Goal: Information Seeking & Learning: Learn about a topic

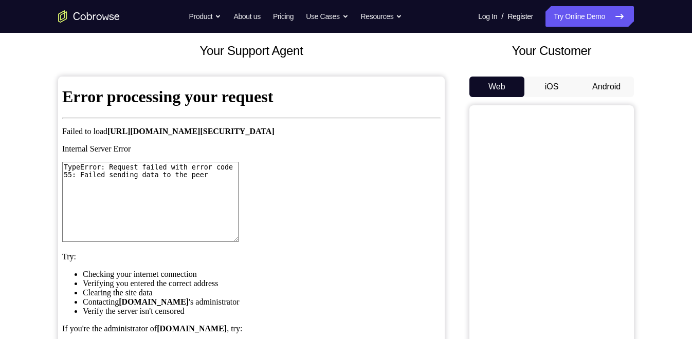
click at [612, 84] on button "Android" at bounding box center [606, 87] width 55 height 21
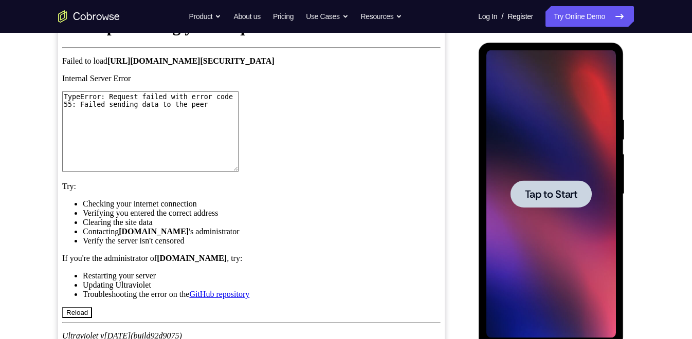
click at [557, 179] on div at bounding box center [551, 194] width 130 height 288
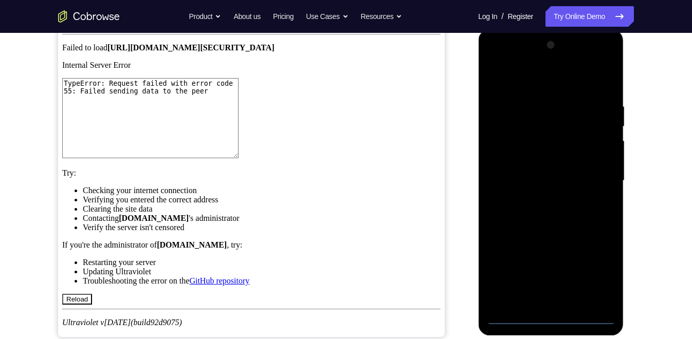
scroll to position [140, 0]
click at [551, 320] on div at bounding box center [551, 182] width 130 height 288
click at [593, 278] on div at bounding box center [551, 182] width 130 height 288
click at [510, 89] on div at bounding box center [551, 182] width 130 height 288
click at [590, 174] on div at bounding box center [551, 182] width 130 height 288
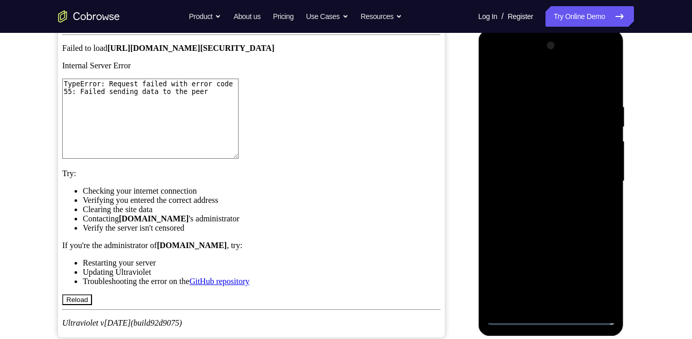
click at [539, 199] on div at bounding box center [551, 182] width 130 height 288
click at [533, 174] on div at bounding box center [551, 182] width 130 height 288
click at [535, 162] on div at bounding box center [551, 182] width 130 height 288
click at [536, 177] on div at bounding box center [551, 182] width 130 height 288
click at [539, 217] on div at bounding box center [551, 182] width 130 height 288
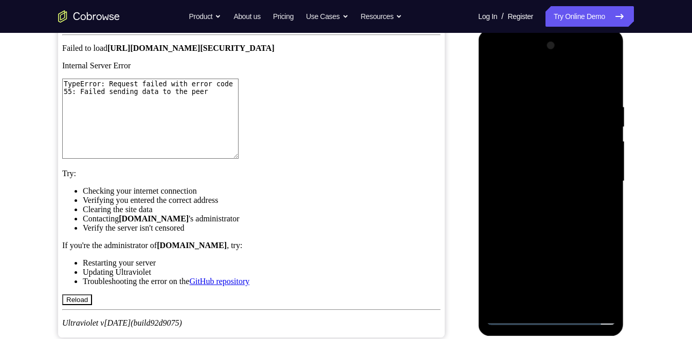
click at [608, 86] on div at bounding box center [551, 182] width 130 height 288
drag, startPoint x: 570, startPoint y: 219, endPoint x: 573, endPoint y: 191, distance: 28.3
click at [573, 191] on div at bounding box center [551, 182] width 130 height 288
click at [610, 197] on div at bounding box center [551, 182] width 130 height 288
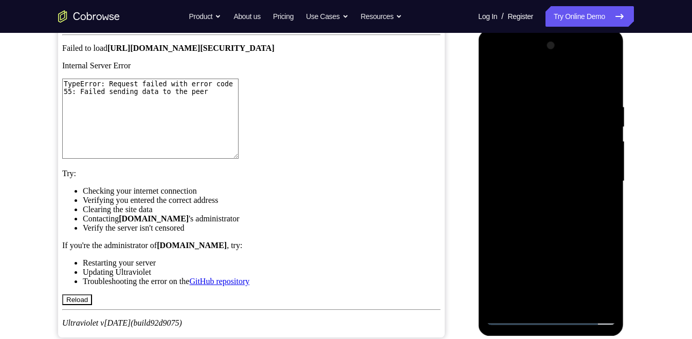
click at [608, 200] on div at bounding box center [551, 182] width 130 height 288
drag, startPoint x: 573, startPoint y: 219, endPoint x: 574, endPoint y: 257, distance: 38.0
click at [574, 257] on div at bounding box center [551, 182] width 130 height 288
click at [537, 102] on div at bounding box center [551, 182] width 130 height 288
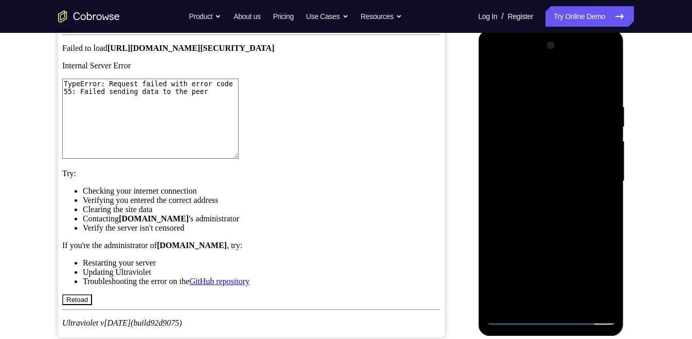
click at [601, 165] on div at bounding box center [551, 182] width 130 height 288
drag, startPoint x: 601, startPoint y: 165, endPoint x: 606, endPoint y: 168, distance: 5.6
click at [606, 168] on div at bounding box center [551, 182] width 130 height 288
drag, startPoint x: 606, startPoint y: 168, endPoint x: 537, endPoint y: 168, distance: 68.9
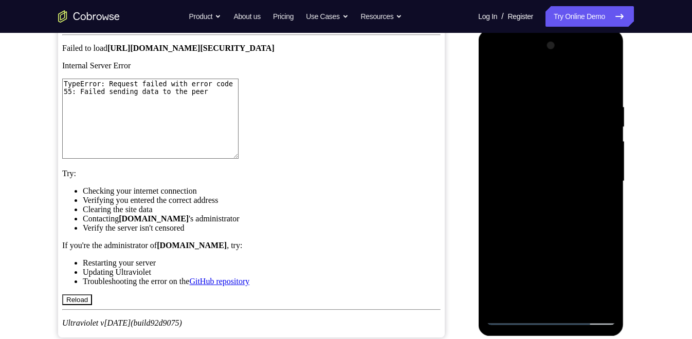
click at [537, 168] on div at bounding box center [551, 182] width 130 height 288
click at [583, 150] on div at bounding box center [551, 182] width 130 height 288
click at [603, 82] on div at bounding box center [551, 182] width 130 height 288
click at [578, 304] on div at bounding box center [551, 182] width 130 height 288
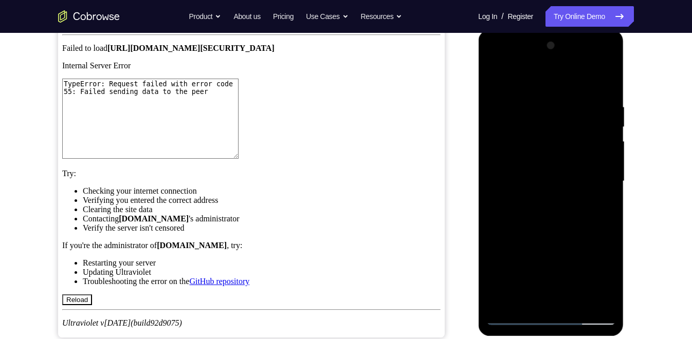
click at [551, 234] on div at bounding box center [551, 182] width 130 height 288
click at [554, 176] on div at bounding box center [551, 182] width 130 height 288
click at [493, 78] on div at bounding box center [551, 182] width 130 height 288
click at [500, 78] on div at bounding box center [551, 182] width 130 height 288
click at [537, 107] on div at bounding box center [551, 182] width 130 height 288
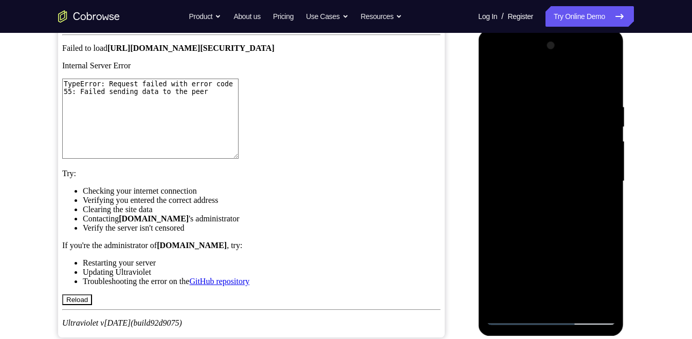
click at [585, 155] on div at bounding box center [551, 182] width 130 height 288
click at [600, 148] on div at bounding box center [551, 182] width 130 height 288
click at [607, 83] on div at bounding box center [551, 182] width 130 height 288
click at [527, 302] on div at bounding box center [551, 182] width 130 height 288
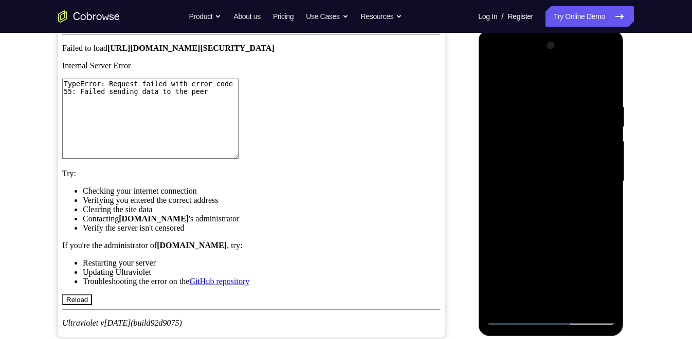
click at [563, 79] on div at bounding box center [551, 182] width 130 height 288
drag, startPoint x: 529, startPoint y: 159, endPoint x: 550, endPoint y: 102, distance: 61.3
click at [550, 102] on div at bounding box center [551, 182] width 130 height 288
drag, startPoint x: 541, startPoint y: 165, endPoint x: 557, endPoint y: 107, distance: 60.1
click at [557, 107] on div at bounding box center [551, 182] width 130 height 288
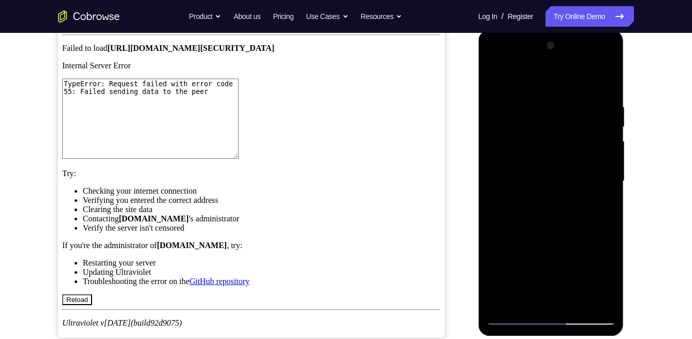
drag, startPoint x: 546, startPoint y: 167, endPoint x: 565, endPoint y: 106, distance: 63.1
click at [565, 106] on div at bounding box center [551, 182] width 130 height 288
drag, startPoint x: 548, startPoint y: 168, endPoint x: 572, endPoint y: 105, distance: 66.5
click at [572, 105] on div at bounding box center [551, 182] width 130 height 288
drag, startPoint x: 547, startPoint y: 174, endPoint x: 566, endPoint y: 119, distance: 57.9
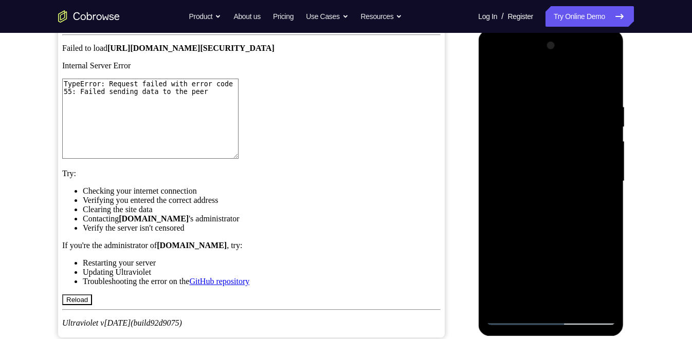
click at [566, 119] on div at bounding box center [551, 182] width 130 height 288
drag, startPoint x: 548, startPoint y: 170, endPoint x: 563, endPoint y: 124, distance: 48.6
click at [563, 124] on div at bounding box center [551, 182] width 130 height 288
drag, startPoint x: 549, startPoint y: 102, endPoint x: 550, endPoint y: 176, distance: 74.0
click at [550, 176] on div at bounding box center [551, 182] width 130 height 288
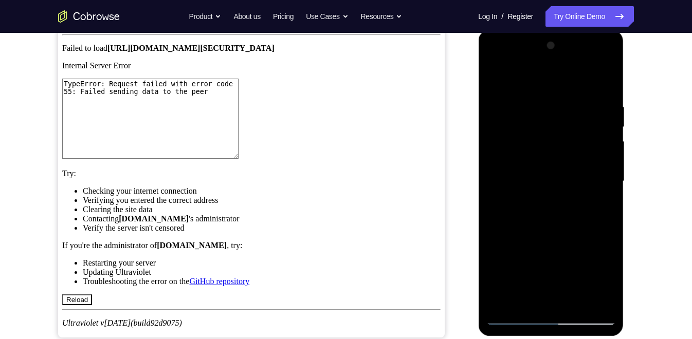
click at [494, 96] on div at bounding box center [551, 182] width 130 height 288
click at [597, 167] on div at bounding box center [551, 182] width 130 height 288
click at [594, 180] on div at bounding box center [551, 182] width 130 height 288
click at [499, 301] on div at bounding box center [551, 182] width 130 height 288
click at [500, 301] on div at bounding box center [551, 182] width 130 height 288
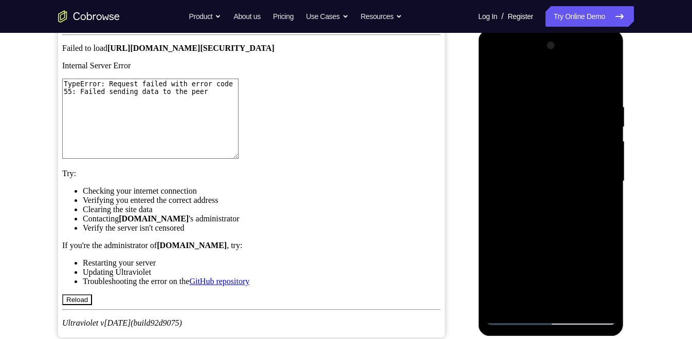
click at [539, 103] on div at bounding box center [551, 182] width 130 height 288
click at [605, 86] on div at bounding box center [551, 182] width 130 height 288
click at [579, 303] on div at bounding box center [551, 182] width 130 height 288
click at [500, 244] on div at bounding box center [551, 182] width 130 height 288
click at [495, 199] on div at bounding box center [551, 182] width 130 height 288
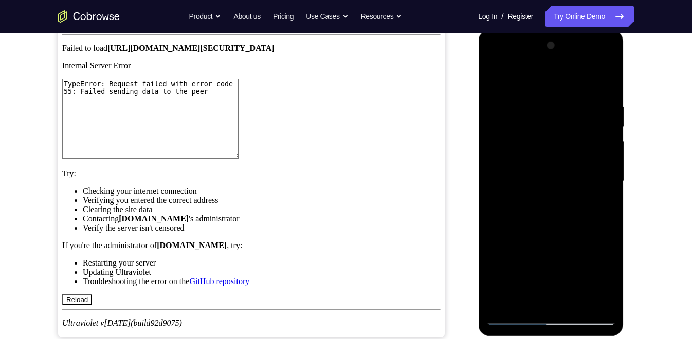
click at [591, 155] on div at bounding box center [551, 182] width 130 height 288
click at [497, 78] on div at bounding box center [551, 182] width 130 height 288
click at [520, 195] on div at bounding box center [551, 182] width 130 height 288
click at [607, 189] on div at bounding box center [551, 182] width 130 height 288
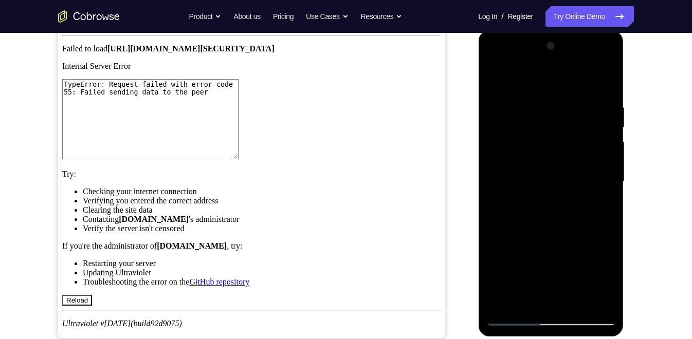
click at [607, 189] on div at bounding box center [551, 182] width 130 height 288
click at [499, 78] on div at bounding box center [551, 182] width 130 height 288
click at [493, 82] on div at bounding box center [551, 182] width 130 height 288
click at [497, 76] on div at bounding box center [551, 182] width 130 height 288
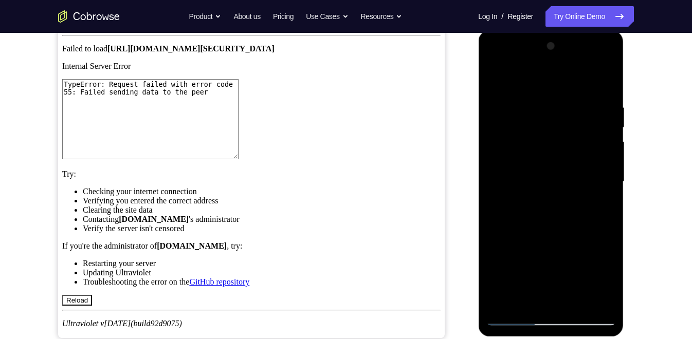
click at [502, 77] on div at bounding box center [551, 182] width 130 height 288
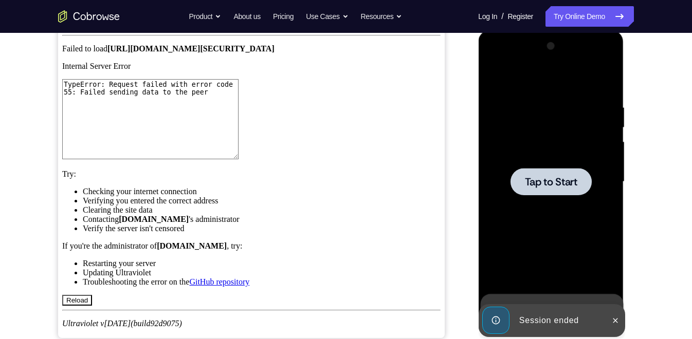
click at [559, 179] on span "Tap to Start" at bounding box center [550, 182] width 52 height 10
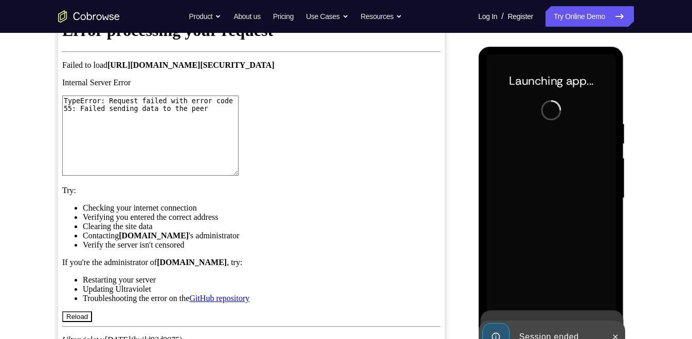
scroll to position [135, 0]
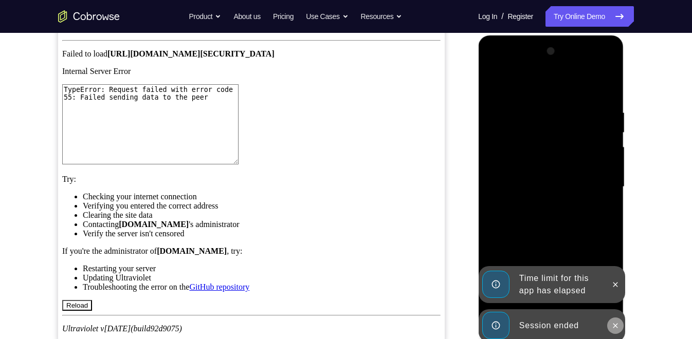
click at [613, 324] on icon at bounding box center [615, 326] width 8 height 8
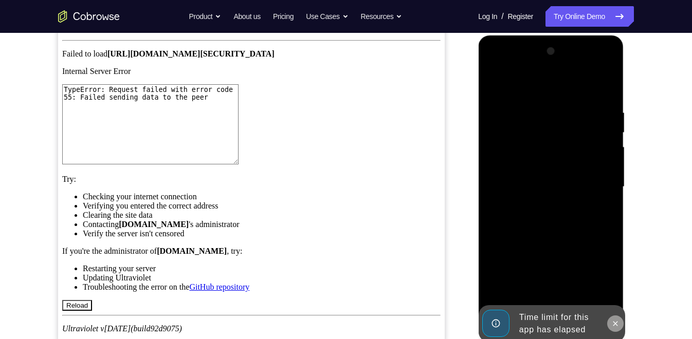
click at [618, 319] on button at bounding box center [614, 324] width 16 height 16
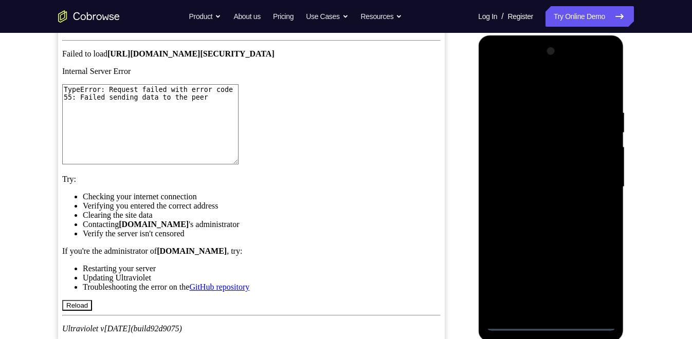
click at [553, 325] on div at bounding box center [551, 187] width 130 height 288
click at [596, 276] on div at bounding box center [551, 187] width 130 height 288
click at [502, 70] on div at bounding box center [551, 187] width 130 height 288
click at [593, 182] on div at bounding box center [551, 187] width 130 height 288
click at [539, 204] on div at bounding box center [551, 187] width 130 height 288
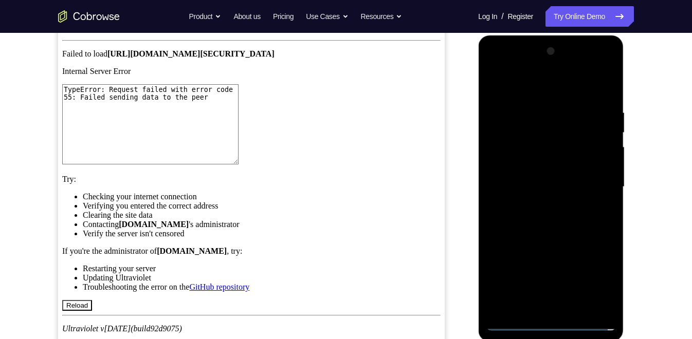
click at [543, 179] on div at bounding box center [551, 187] width 130 height 288
click at [542, 165] on div at bounding box center [551, 187] width 130 height 288
click at [541, 187] on div at bounding box center [551, 187] width 130 height 288
click at [540, 218] on div at bounding box center [551, 187] width 130 height 288
click at [550, 220] on div at bounding box center [551, 187] width 130 height 288
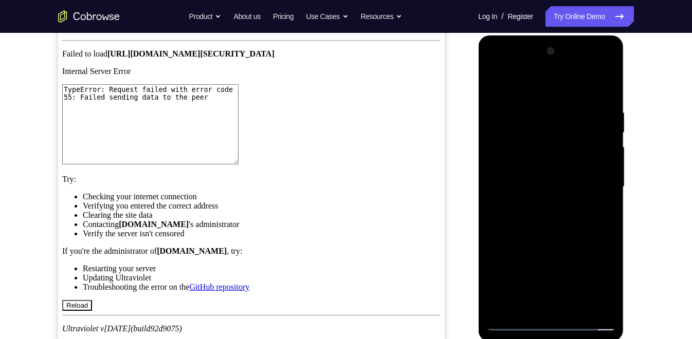
click at [604, 96] on div at bounding box center [551, 187] width 130 height 288
click at [605, 82] on div at bounding box center [551, 187] width 130 height 288
click at [498, 78] on div at bounding box center [551, 187] width 130 height 288
click at [496, 81] on div at bounding box center [551, 187] width 130 height 288
click at [496, 83] on div at bounding box center [551, 187] width 130 height 288
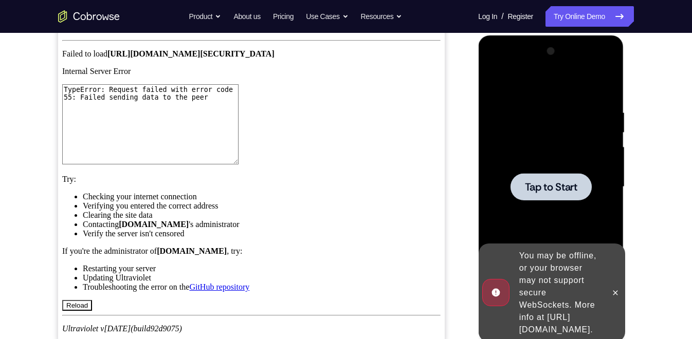
click at [532, 158] on div at bounding box center [551, 187] width 130 height 288
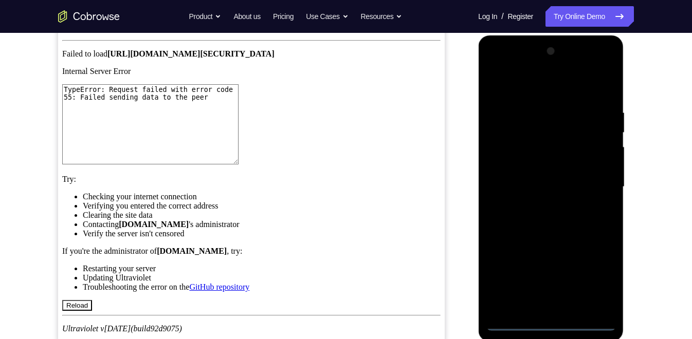
click at [544, 326] on div at bounding box center [551, 187] width 130 height 288
click at [594, 278] on div at bounding box center [551, 187] width 130 height 288
click at [514, 63] on div at bounding box center [551, 187] width 130 height 288
click at [593, 187] on div at bounding box center [551, 187] width 130 height 288
click at [540, 206] on div at bounding box center [551, 187] width 130 height 288
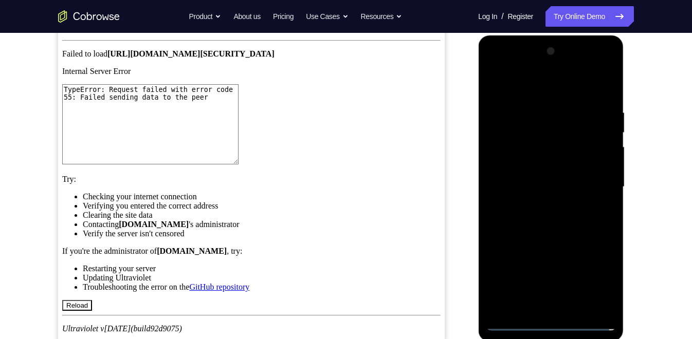
click at [549, 164] on div at bounding box center [551, 187] width 130 height 288
click at [527, 180] on div at bounding box center [551, 187] width 130 height 288
click at [602, 171] on div at bounding box center [551, 187] width 130 height 288
click at [555, 160] on div at bounding box center [551, 187] width 130 height 288
drag, startPoint x: 564, startPoint y: 226, endPoint x: 566, endPoint y: 185, distance: 41.2
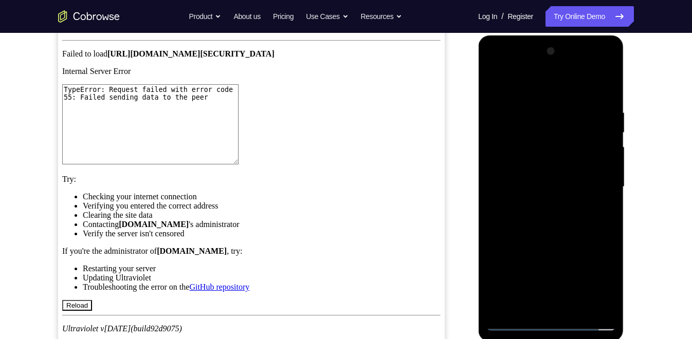
click at [566, 185] on div at bounding box center [551, 187] width 130 height 288
click at [608, 186] on div at bounding box center [551, 187] width 130 height 288
click at [496, 190] on div at bounding box center [551, 187] width 130 height 288
drag, startPoint x: 565, startPoint y: 155, endPoint x: 578, endPoint y: 213, distance: 60.1
click at [578, 213] on div at bounding box center [551, 187] width 130 height 288
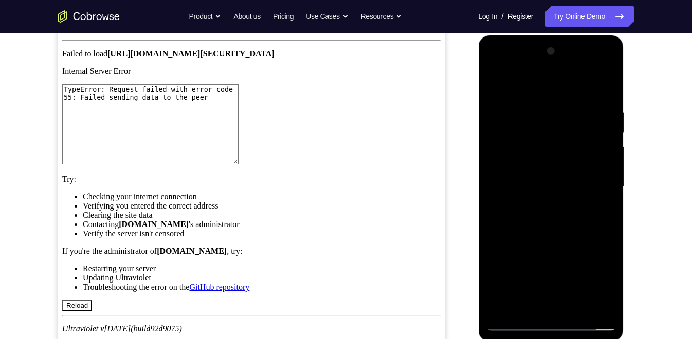
click at [537, 107] on div at bounding box center [551, 187] width 130 height 288
click at [596, 190] on div at bounding box center [551, 187] width 130 height 288
click at [604, 87] on div at bounding box center [551, 187] width 130 height 288
click at [573, 104] on div at bounding box center [551, 187] width 130 height 288
click at [605, 301] on div at bounding box center [551, 187] width 130 height 288
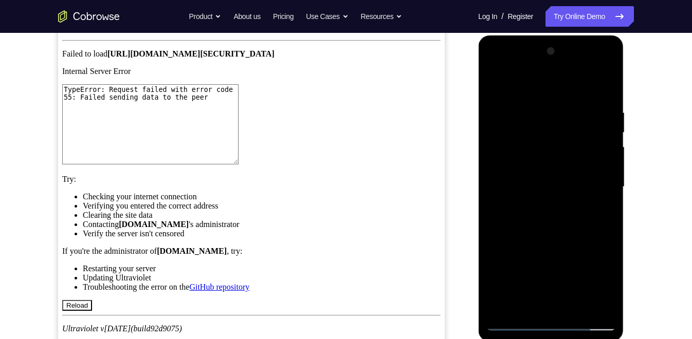
click at [603, 88] on div at bounding box center [551, 187] width 130 height 288
click at [573, 306] on div at bounding box center [551, 187] width 130 height 288
click at [555, 238] on div at bounding box center [551, 187] width 130 height 288
drag, startPoint x: 552, startPoint y: 260, endPoint x: 575, endPoint y: 155, distance: 107.3
click at [575, 155] on div at bounding box center [551, 187] width 130 height 288
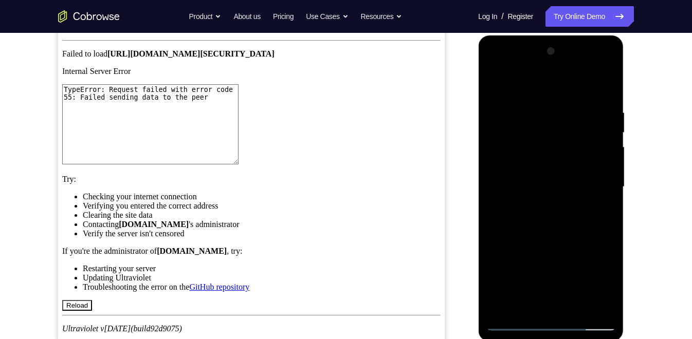
drag, startPoint x: 551, startPoint y: 279, endPoint x: 569, endPoint y: 197, distance: 83.7
click at [569, 197] on div at bounding box center [551, 187] width 130 height 288
drag, startPoint x: 553, startPoint y: 285, endPoint x: 577, endPoint y: 202, distance: 86.5
click at [577, 202] on div at bounding box center [551, 187] width 130 height 288
drag, startPoint x: 557, startPoint y: 279, endPoint x: 573, endPoint y: 215, distance: 66.3
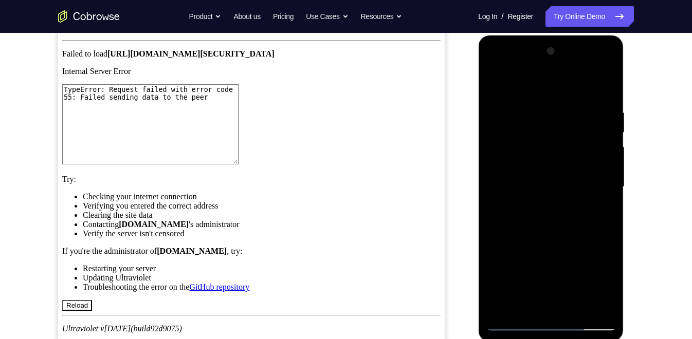
click at [573, 215] on div at bounding box center [551, 187] width 130 height 288
drag, startPoint x: 561, startPoint y: 287, endPoint x: 576, endPoint y: 210, distance: 78.1
click at [576, 210] on div at bounding box center [551, 187] width 130 height 288
drag, startPoint x: 561, startPoint y: 272, endPoint x: 579, endPoint y: 196, distance: 78.0
click at [579, 196] on div at bounding box center [551, 187] width 130 height 288
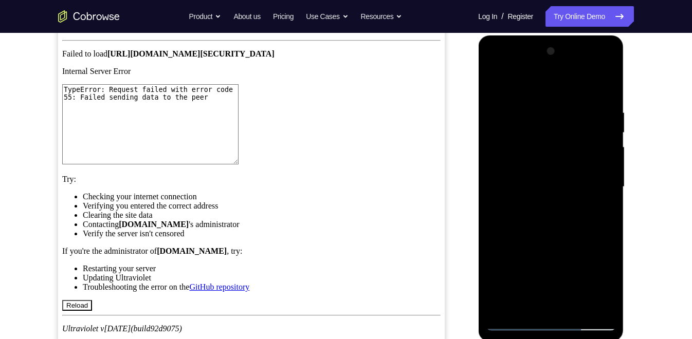
drag, startPoint x: 563, startPoint y: 284, endPoint x: 582, endPoint y: 201, distance: 84.5
click at [582, 201] on div at bounding box center [551, 187] width 130 height 288
drag, startPoint x: 569, startPoint y: 281, endPoint x: 587, endPoint y: 193, distance: 90.1
click at [587, 193] on div at bounding box center [551, 187] width 130 height 288
drag, startPoint x: 559, startPoint y: 278, endPoint x: 570, endPoint y: 207, distance: 72.3
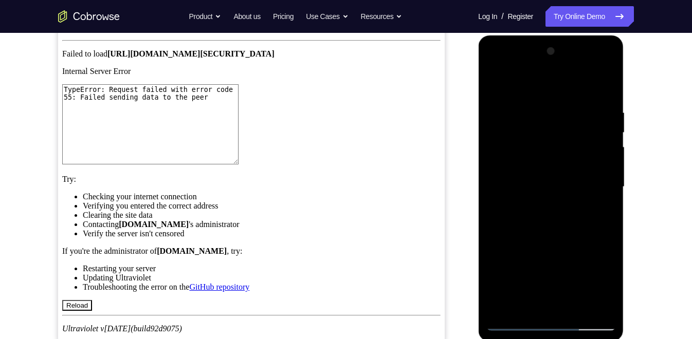
click at [570, 207] on div at bounding box center [551, 187] width 130 height 288
drag, startPoint x: 555, startPoint y: 277, endPoint x: 566, endPoint y: 213, distance: 65.3
click at [566, 213] on div at bounding box center [551, 187] width 130 height 288
click at [499, 80] on div at bounding box center [551, 187] width 130 height 288
click at [495, 82] on div at bounding box center [551, 187] width 130 height 288
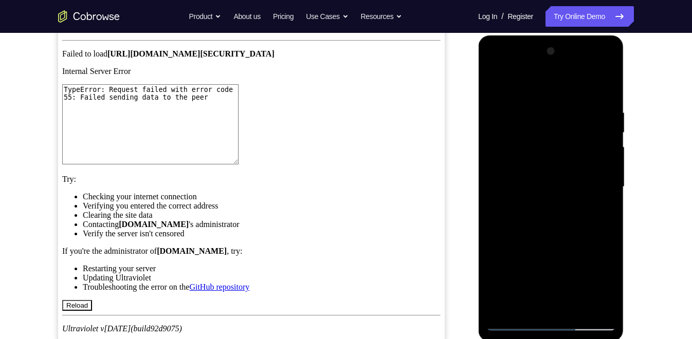
click at [495, 82] on div at bounding box center [551, 187] width 130 height 288
click at [525, 307] on div at bounding box center [551, 187] width 130 height 288
click at [536, 85] on div at bounding box center [551, 187] width 130 height 288
click at [551, 103] on div at bounding box center [551, 187] width 130 height 288
click at [570, 119] on div at bounding box center [551, 187] width 130 height 288
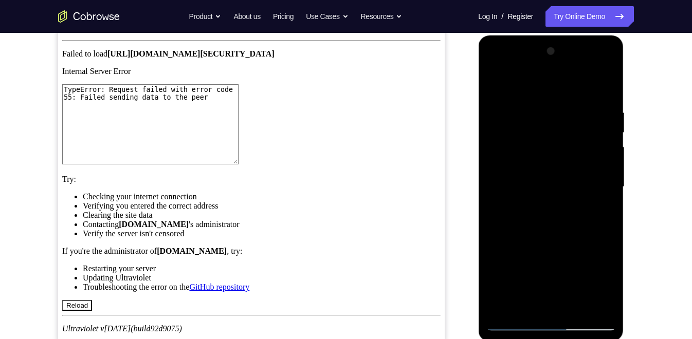
drag, startPoint x: 531, startPoint y: 122, endPoint x: 537, endPoint y: 241, distance: 119.3
click at [537, 241] on div at bounding box center [551, 187] width 130 height 288
drag, startPoint x: 524, startPoint y: 120, endPoint x: 531, endPoint y: 235, distance: 115.3
click at [531, 235] on div at bounding box center [551, 187] width 130 height 288
drag, startPoint x: 527, startPoint y: 121, endPoint x: 528, endPoint y: 239, distance: 118.7
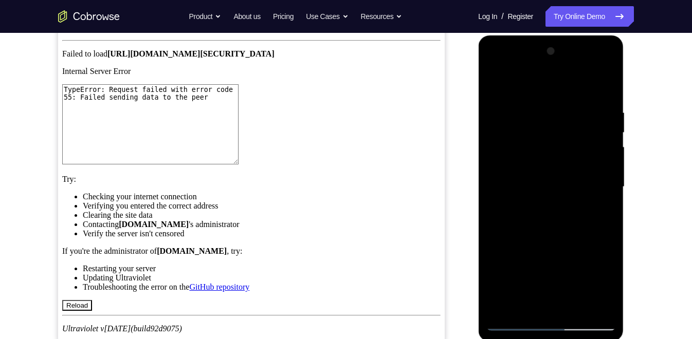
click at [528, 239] on div at bounding box center [551, 187] width 130 height 288
drag, startPoint x: 520, startPoint y: 126, endPoint x: 528, endPoint y: 226, distance: 100.1
click at [528, 226] on div at bounding box center [551, 187] width 130 height 288
drag, startPoint x: 521, startPoint y: 136, endPoint x: 519, endPoint y: 235, distance: 99.2
click at [519, 235] on div at bounding box center [551, 187] width 130 height 288
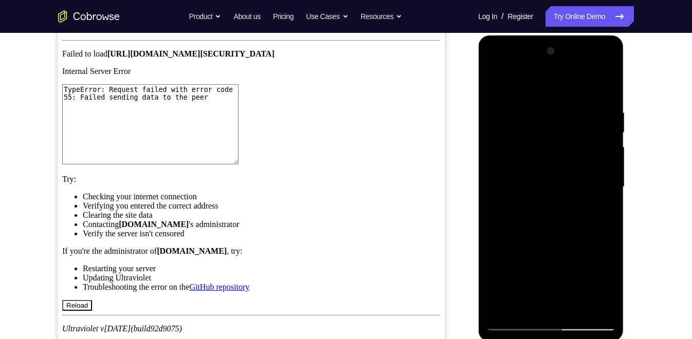
drag, startPoint x: 521, startPoint y: 127, endPoint x: 526, endPoint y: 239, distance: 112.7
click at [526, 239] on div at bounding box center [551, 187] width 130 height 288
drag, startPoint x: 519, startPoint y: 128, endPoint x: 525, endPoint y: 247, distance: 118.9
click at [525, 247] on div at bounding box center [551, 187] width 130 height 288
drag, startPoint x: 518, startPoint y: 115, endPoint x: 524, endPoint y: 234, distance: 119.4
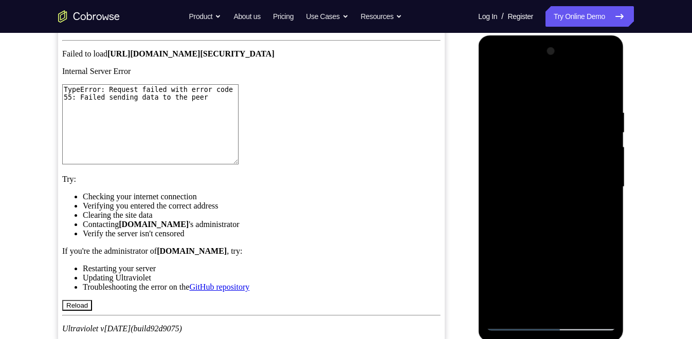
click at [524, 234] on div at bounding box center [551, 187] width 130 height 288
drag, startPoint x: 513, startPoint y: 121, endPoint x: 521, endPoint y: 241, distance: 120.5
click at [521, 241] on div at bounding box center [551, 187] width 130 height 288
drag, startPoint x: 521, startPoint y: 140, endPoint x: 525, endPoint y: 243, distance: 102.9
click at [525, 243] on div at bounding box center [551, 187] width 130 height 288
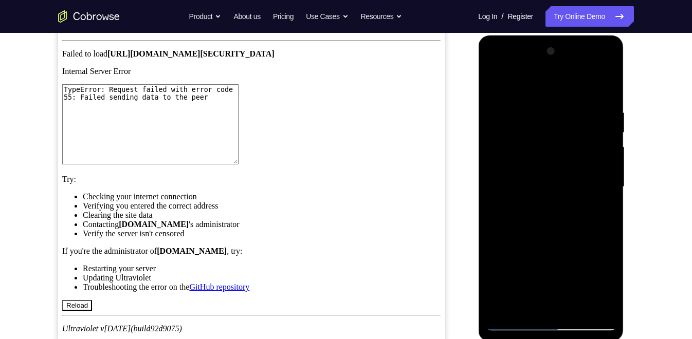
drag, startPoint x: 527, startPoint y: 106, endPoint x: 528, endPoint y: 236, distance: 130.0
click at [528, 236] on div at bounding box center [551, 187] width 130 height 288
drag, startPoint x: 528, startPoint y: 114, endPoint x: 528, endPoint y: 263, distance: 149.6
click at [528, 263] on div at bounding box center [551, 187] width 130 height 288
drag, startPoint x: 527, startPoint y: 119, endPoint x: 528, endPoint y: 247, distance: 128.0
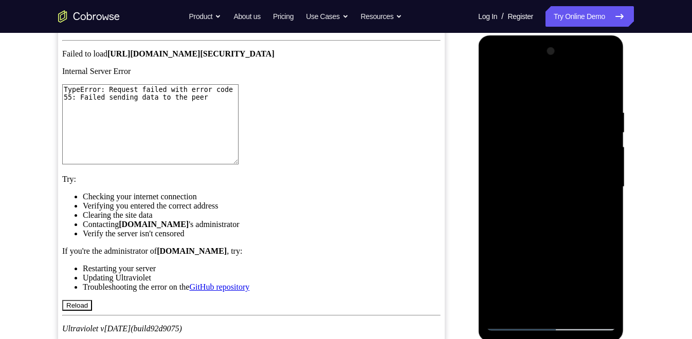
click at [528, 247] on div at bounding box center [551, 187] width 130 height 288
drag, startPoint x: 529, startPoint y: 138, endPoint x: 534, endPoint y: 224, distance: 86.5
click at [534, 224] on div at bounding box center [551, 187] width 130 height 288
drag, startPoint x: 527, startPoint y: 128, endPoint x: 527, endPoint y: 209, distance: 80.7
click at [527, 209] on div at bounding box center [551, 187] width 130 height 288
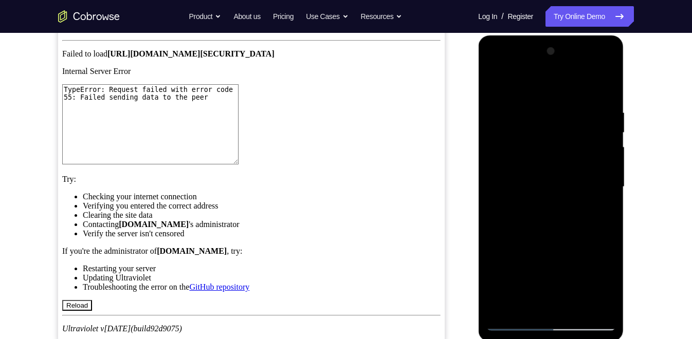
drag, startPoint x: 509, startPoint y: 120, endPoint x: 511, endPoint y: 227, distance: 107.4
click at [511, 227] on div at bounding box center [551, 187] width 130 height 288
drag, startPoint x: 503, startPoint y: 107, endPoint x: 512, endPoint y: 240, distance: 132.9
click at [512, 240] on div at bounding box center [551, 187] width 130 height 288
drag, startPoint x: 511, startPoint y: 144, endPoint x: 523, endPoint y: 257, distance: 113.7
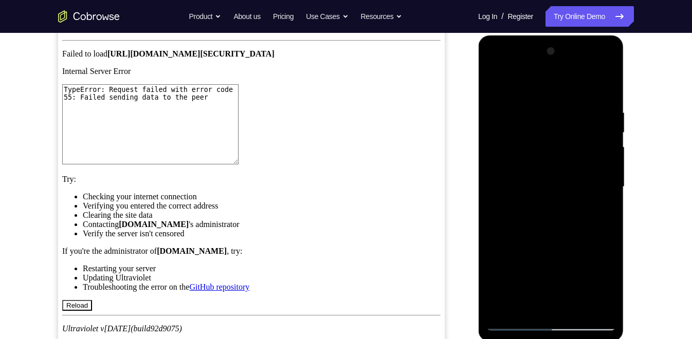
click at [523, 257] on div at bounding box center [551, 187] width 130 height 288
drag, startPoint x: 510, startPoint y: 130, endPoint x: 516, endPoint y: 248, distance: 118.4
click at [516, 248] on div at bounding box center [551, 187] width 130 height 288
drag, startPoint x: 506, startPoint y: 122, endPoint x: 509, endPoint y: 244, distance: 121.8
click at [509, 244] on div at bounding box center [551, 187] width 130 height 288
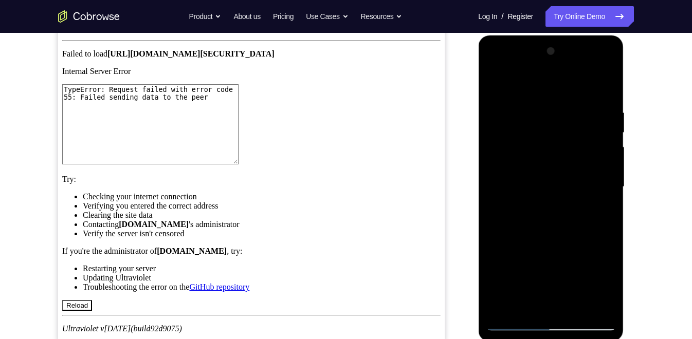
drag, startPoint x: 524, startPoint y: 109, endPoint x: 529, endPoint y: 244, distance: 135.3
click at [529, 244] on div at bounding box center [551, 187] width 130 height 288
drag, startPoint x: 524, startPoint y: 124, endPoint x: 526, endPoint y: 207, distance: 83.3
click at [526, 207] on div at bounding box center [551, 187] width 130 height 288
click at [566, 173] on div at bounding box center [551, 187] width 130 height 288
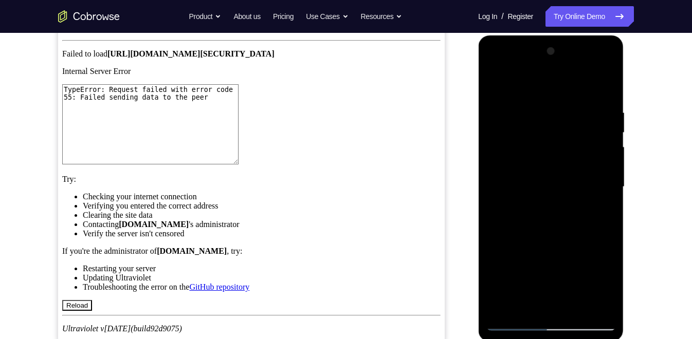
click at [536, 209] on div at bounding box center [551, 187] width 130 height 288
click at [575, 308] on div at bounding box center [551, 187] width 130 height 288
click at [576, 103] on div at bounding box center [551, 187] width 130 height 288
click at [597, 68] on div at bounding box center [551, 187] width 130 height 288
click at [601, 306] on div at bounding box center [551, 187] width 130 height 288
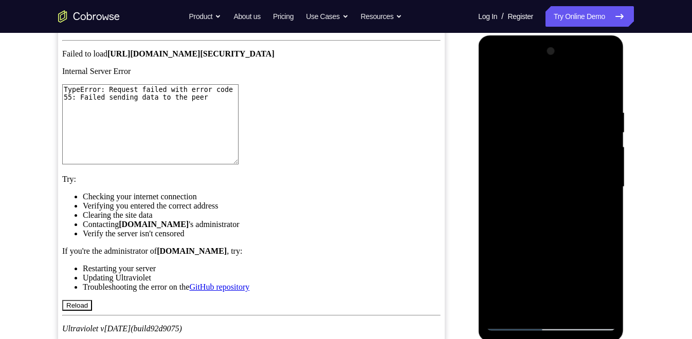
drag, startPoint x: 531, startPoint y: 88, endPoint x: 538, endPoint y: 58, distance: 31.6
click at [538, 58] on div at bounding box center [551, 187] width 130 height 288
click at [496, 86] on div at bounding box center [551, 187] width 130 height 288
click at [497, 83] on div at bounding box center [551, 187] width 130 height 288
click at [513, 114] on div at bounding box center [551, 187] width 130 height 288
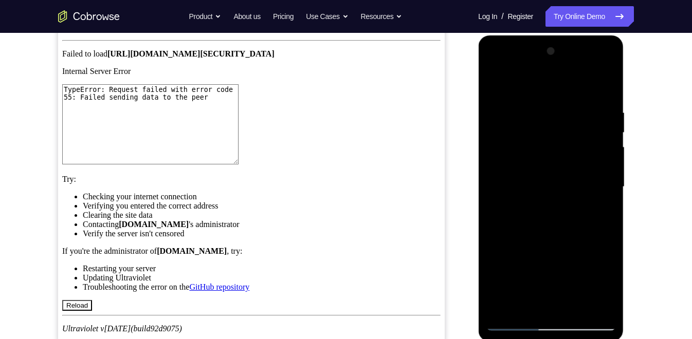
click at [541, 197] on div at bounding box center [551, 187] width 130 height 288
click at [591, 94] on div at bounding box center [551, 187] width 130 height 288
click at [600, 63] on div at bounding box center [551, 187] width 130 height 288
click at [567, 201] on div at bounding box center [551, 187] width 130 height 288
click at [546, 305] on div at bounding box center [551, 187] width 130 height 288
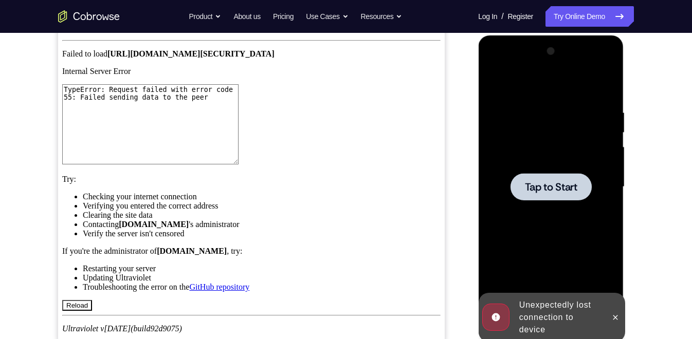
click at [544, 179] on div at bounding box center [550, 186] width 81 height 27
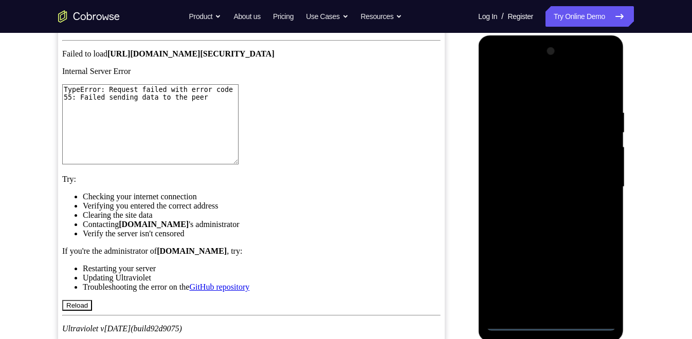
click at [550, 322] on div at bounding box center [551, 187] width 130 height 288
click at [603, 284] on div at bounding box center [551, 187] width 130 height 288
click at [506, 66] on div at bounding box center [551, 187] width 130 height 288
click at [589, 182] on div at bounding box center [551, 187] width 130 height 288
click at [543, 202] on div at bounding box center [551, 187] width 130 height 288
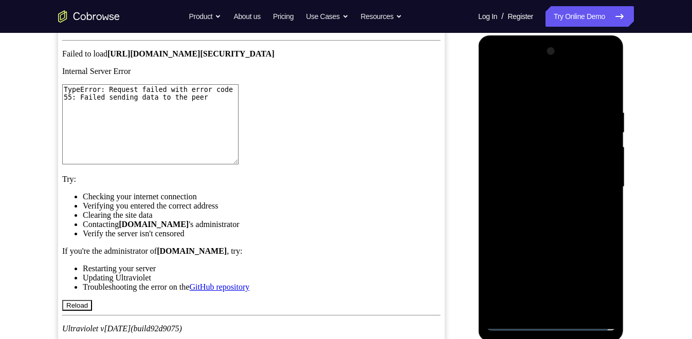
click at [548, 178] on div at bounding box center [551, 187] width 130 height 288
click at [541, 167] on div at bounding box center [551, 187] width 130 height 288
click at [545, 183] on div at bounding box center [551, 187] width 130 height 288
click at [547, 220] on div at bounding box center [551, 187] width 130 height 288
click at [549, 217] on div at bounding box center [551, 187] width 130 height 288
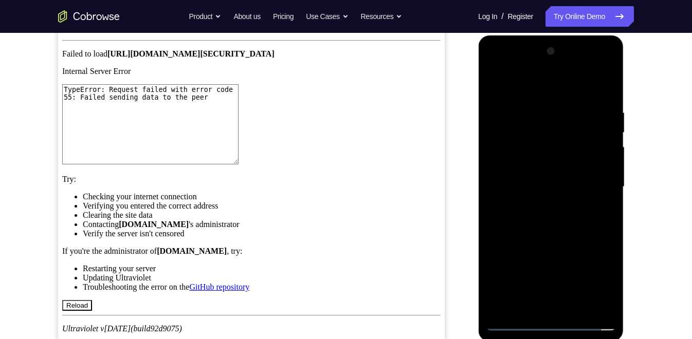
click at [549, 224] on div at bounding box center [551, 187] width 130 height 288
click at [604, 93] on div at bounding box center [551, 187] width 130 height 288
click at [513, 100] on div at bounding box center [551, 187] width 130 height 288
click at [500, 304] on div at bounding box center [551, 187] width 130 height 288
click at [505, 141] on div at bounding box center [551, 187] width 130 height 288
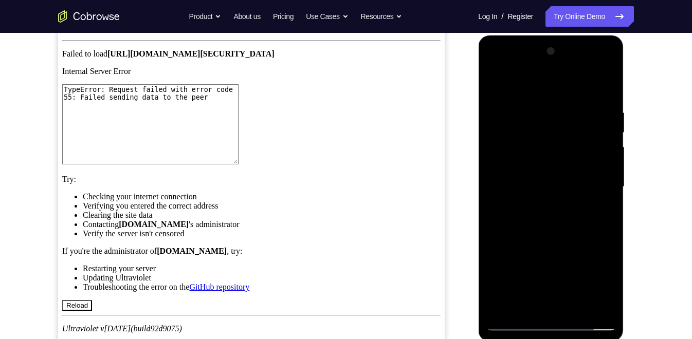
click at [562, 154] on div at bounding box center [551, 187] width 130 height 288
click at [602, 88] on div at bounding box center [551, 187] width 130 height 288
click at [560, 210] on div at bounding box center [551, 187] width 130 height 288
click at [605, 104] on div at bounding box center [551, 187] width 130 height 288
click at [603, 189] on div at bounding box center [551, 187] width 130 height 288
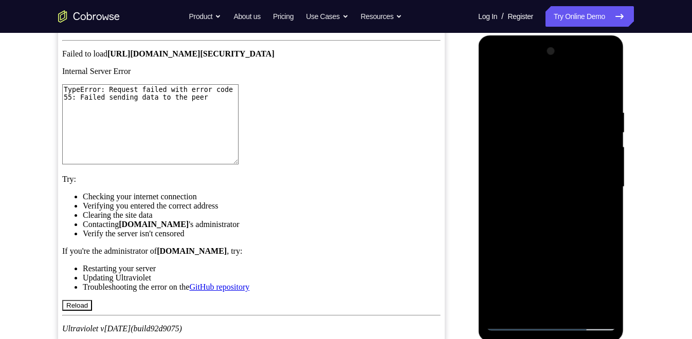
click at [599, 180] on div at bounding box center [551, 187] width 130 height 288
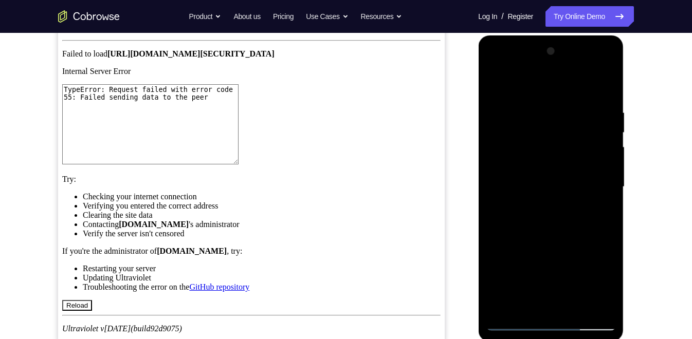
click at [599, 180] on div at bounding box center [551, 187] width 130 height 288
drag, startPoint x: 599, startPoint y: 180, endPoint x: 533, endPoint y: 186, distance: 66.5
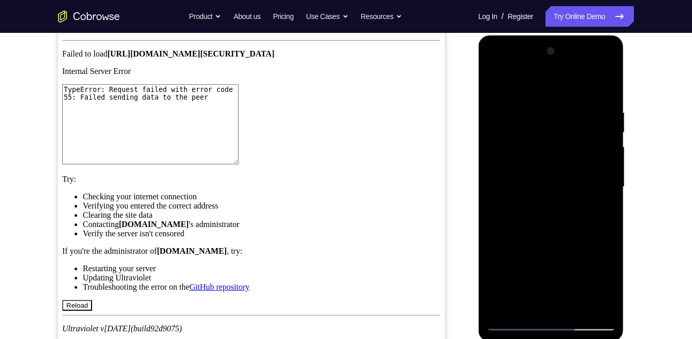
click at [533, 186] on div at bounding box center [551, 187] width 130 height 288
click at [602, 179] on div at bounding box center [551, 187] width 130 height 288
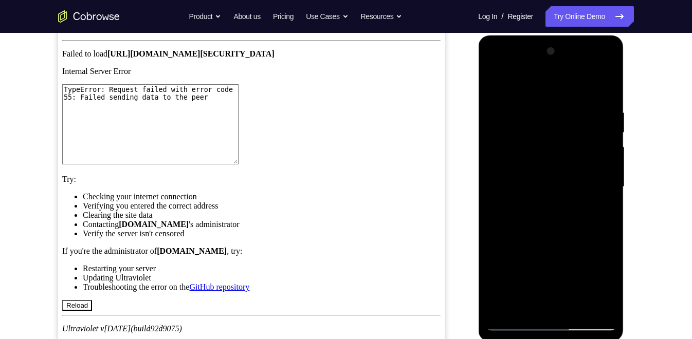
click at [602, 179] on div at bounding box center [551, 187] width 130 height 288
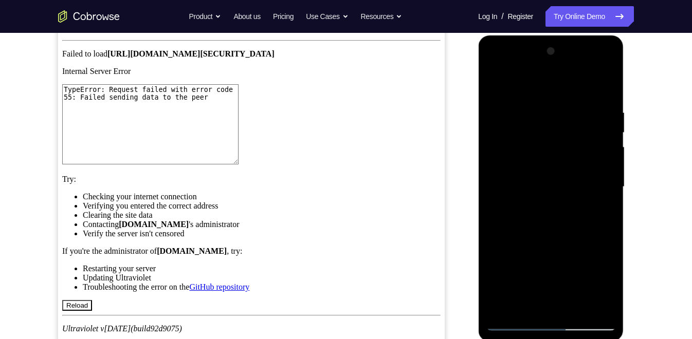
click at [602, 179] on div at bounding box center [551, 187] width 130 height 288
drag, startPoint x: 602, startPoint y: 179, endPoint x: 512, endPoint y: 195, distance: 91.2
click at [512, 195] on div at bounding box center [551, 187] width 130 height 288
click at [594, 160] on div at bounding box center [551, 187] width 130 height 288
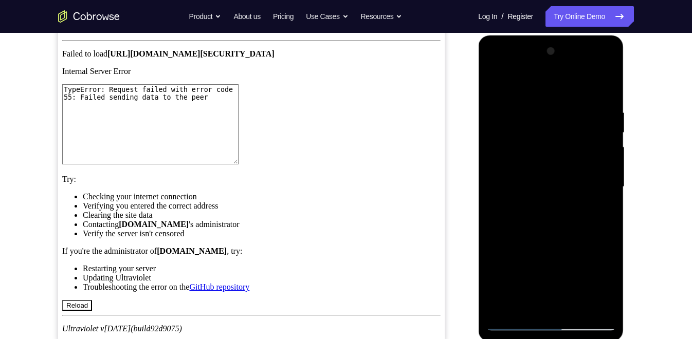
click at [594, 160] on div at bounding box center [551, 187] width 130 height 288
click at [598, 181] on div at bounding box center [551, 187] width 130 height 288
click at [604, 215] on div at bounding box center [551, 187] width 130 height 288
click at [604, 195] on div at bounding box center [551, 187] width 130 height 288
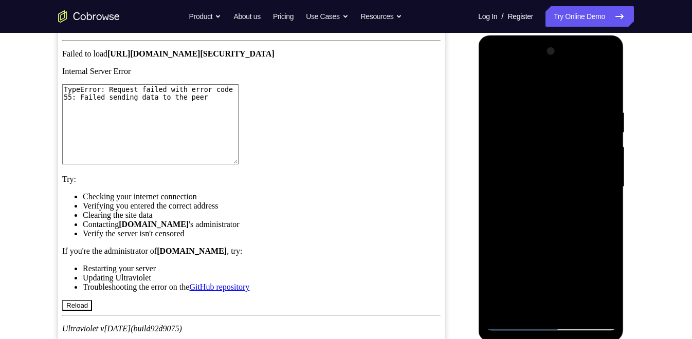
click at [604, 195] on div at bounding box center [551, 187] width 130 height 288
click at [600, 88] on div at bounding box center [551, 187] width 130 height 288
drag, startPoint x: 544, startPoint y: 144, endPoint x: 563, endPoint y: 252, distance: 109.0
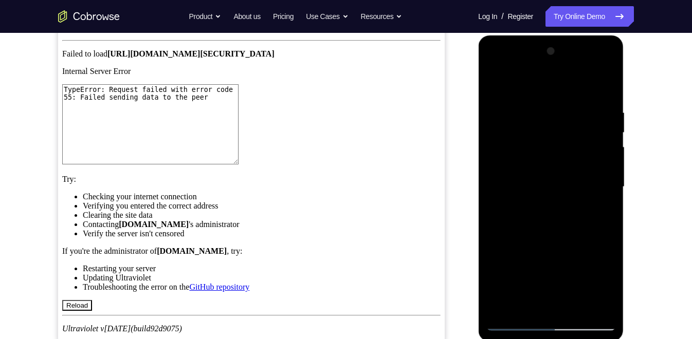
click at [563, 252] on div at bounding box center [551, 187] width 130 height 288
click at [536, 104] on div at bounding box center [551, 187] width 130 height 288
click at [604, 87] on div at bounding box center [551, 187] width 130 height 288
drag, startPoint x: 564, startPoint y: 213, endPoint x: 565, endPoint y: 204, distance: 9.3
click at [565, 204] on div at bounding box center [551, 187] width 130 height 288
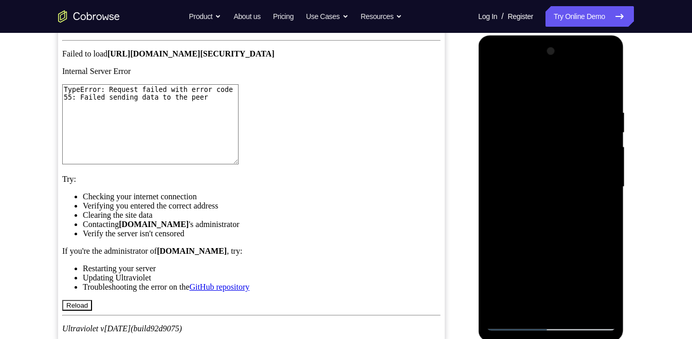
click at [499, 100] on div at bounding box center [551, 187] width 130 height 288
click at [505, 300] on div at bounding box center [551, 187] width 130 height 288
click at [574, 115] on div at bounding box center [551, 187] width 130 height 288
click at [605, 84] on div at bounding box center [551, 187] width 130 height 288
click at [574, 303] on div at bounding box center [551, 187] width 130 height 288
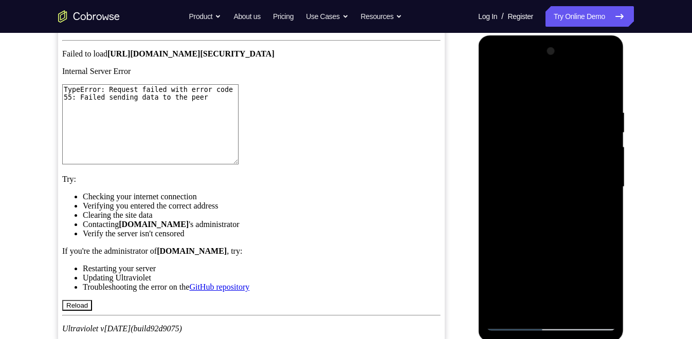
click at [550, 238] on div at bounding box center [551, 187] width 130 height 288
drag, startPoint x: 539, startPoint y: 277, endPoint x: 561, endPoint y: 200, distance: 79.7
click at [561, 200] on div at bounding box center [551, 187] width 130 height 288
drag, startPoint x: 555, startPoint y: 276, endPoint x: 571, endPoint y: 209, distance: 69.3
click at [571, 209] on div at bounding box center [551, 187] width 130 height 288
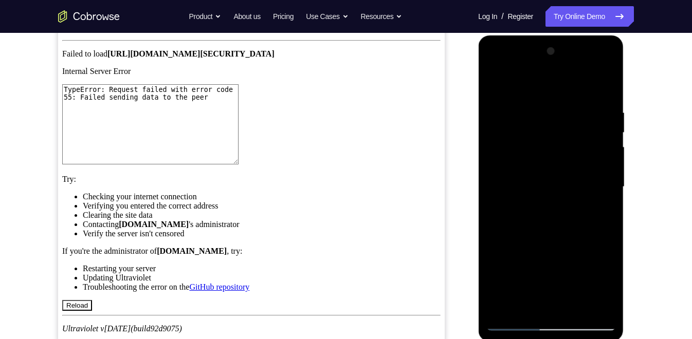
click at [559, 240] on div at bounding box center [551, 187] width 130 height 288
click at [493, 84] on div at bounding box center [551, 187] width 130 height 288
drag, startPoint x: 532, startPoint y: 191, endPoint x: 531, endPoint y: 299, distance: 108.4
click at [531, 299] on div at bounding box center [551, 187] width 130 height 288
click at [547, 189] on div at bounding box center [551, 187] width 130 height 288
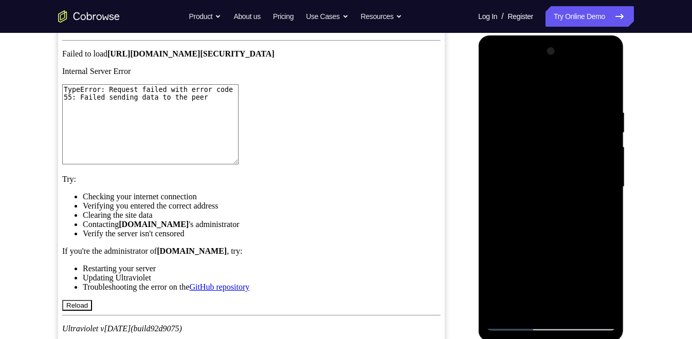
click at [604, 282] on div at bounding box center [551, 187] width 130 height 288
click at [494, 84] on div at bounding box center [551, 187] width 130 height 288
click at [497, 84] on div at bounding box center [551, 187] width 130 height 288
drag, startPoint x: 554, startPoint y: 124, endPoint x: 560, endPoint y: 292, distance: 168.7
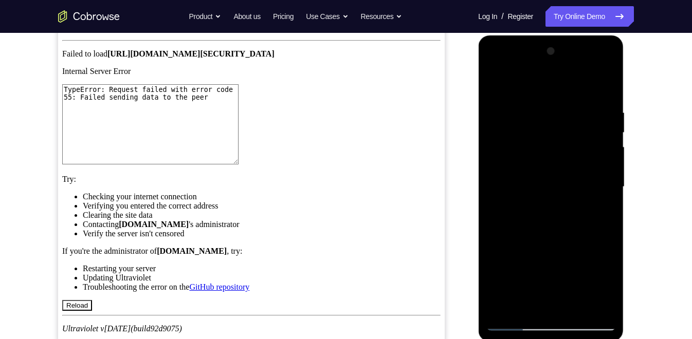
click at [560, 292] on div at bounding box center [551, 187] width 130 height 288
drag, startPoint x: 561, startPoint y: 129, endPoint x: 561, endPoint y: 234, distance: 104.8
click at [561, 234] on div at bounding box center [551, 187] width 130 height 288
click at [539, 112] on div at bounding box center [551, 187] width 130 height 288
click at [588, 191] on div at bounding box center [551, 187] width 130 height 288
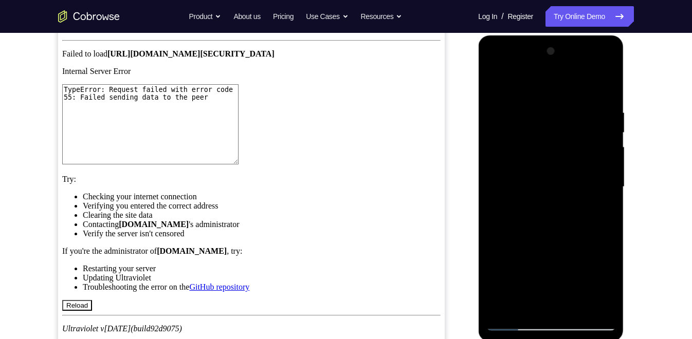
click at [595, 190] on div at bounding box center [551, 187] width 130 height 288
drag, startPoint x: 516, startPoint y: 181, endPoint x: 584, endPoint y: 176, distance: 68.1
click at [584, 176] on div at bounding box center [551, 187] width 130 height 288
click at [585, 123] on div at bounding box center [551, 187] width 130 height 288
click at [552, 299] on div at bounding box center [551, 187] width 130 height 288
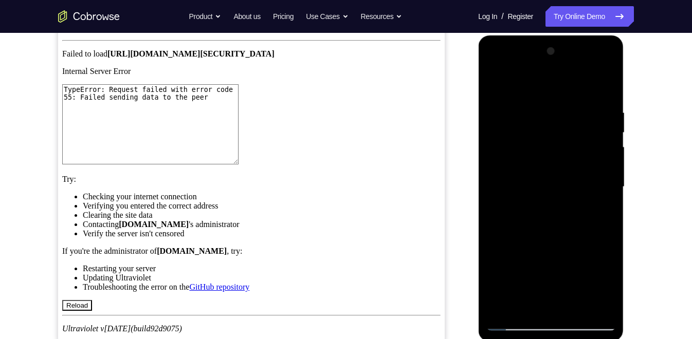
click at [603, 87] on div at bounding box center [551, 187] width 130 height 288
click at [564, 136] on div at bounding box center [551, 187] width 130 height 288
click at [601, 102] on div at bounding box center [551, 187] width 130 height 288
click at [575, 192] on div at bounding box center [551, 187] width 130 height 288
click at [565, 187] on div at bounding box center [551, 187] width 130 height 288
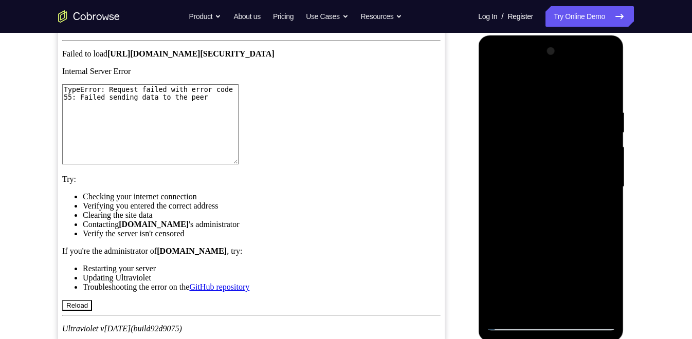
click at [544, 117] on div at bounding box center [551, 187] width 130 height 288
click at [500, 308] on div at bounding box center [551, 187] width 130 height 288
click at [565, 123] on div at bounding box center [551, 187] width 130 height 288
click at [602, 87] on div at bounding box center [551, 187] width 130 height 288
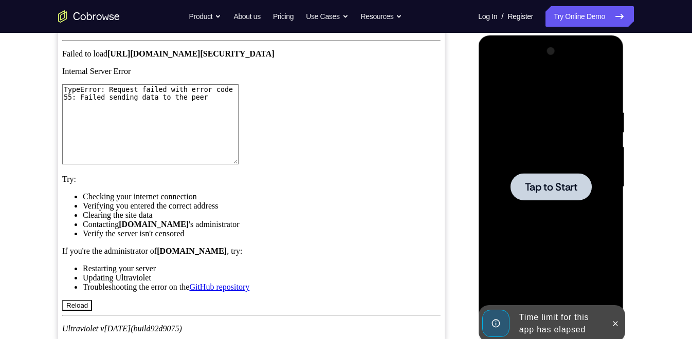
click at [544, 164] on div at bounding box center [551, 187] width 130 height 288
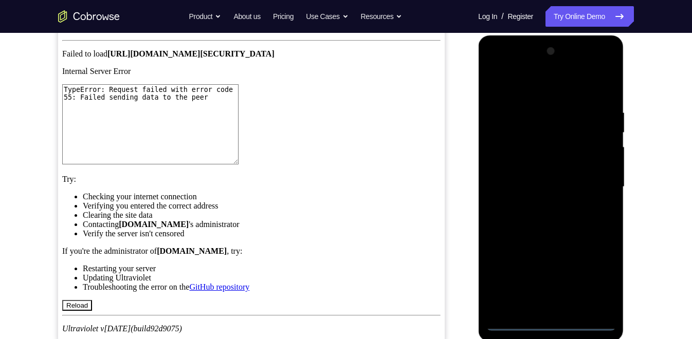
click at [546, 328] on div at bounding box center [551, 187] width 130 height 288
click at [598, 275] on div at bounding box center [551, 187] width 130 height 288
click at [505, 66] on div at bounding box center [551, 187] width 130 height 288
click at [597, 182] on div at bounding box center [551, 187] width 130 height 288
click at [536, 205] on div at bounding box center [551, 187] width 130 height 288
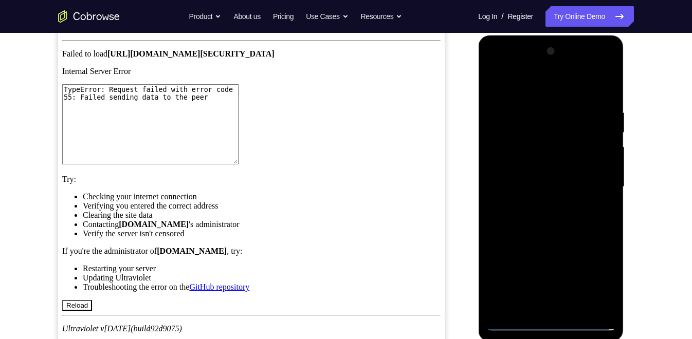
click at [529, 173] on div at bounding box center [551, 187] width 130 height 288
click at [532, 167] on div at bounding box center [551, 187] width 130 height 288
click at [532, 186] on div at bounding box center [551, 187] width 130 height 288
click at [534, 220] on div at bounding box center [551, 187] width 130 height 288
click at [539, 218] on div at bounding box center [551, 187] width 130 height 288
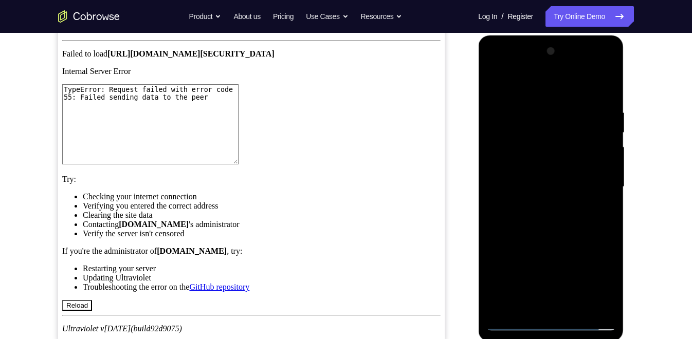
click at [606, 96] on div at bounding box center [551, 187] width 130 height 288
click at [507, 105] on div at bounding box center [551, 187] width 130 height 288
click at [506, 302] on div at bounding box center [551, 187] width 130 height 288
drag, startPoint x: 551, startPoint y: 227, endPoint x: 575, endPoint y: 164, distance: 66.5
click at [575, 164] on div at bounding box center [551, 187] width 130 height 288
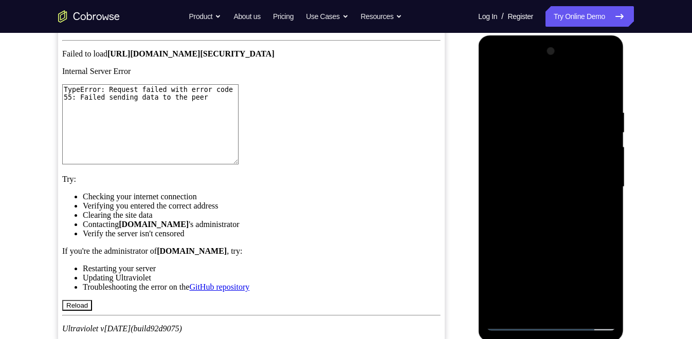
drag, startPoint x: 562, startPoint y: 232, endPoint x: 569, endPoint y: 174, distance: 58.6
click at [569, 174] on div at bounding box center [551, 187] width 130 height 288
drag, startPoint x: 568, startPoint y: 177, endPoint x: 566, endPoint y: 235, distance: 58.1
click at [566, 235] on div at bounding box center [551, 187] width 130 height 288
drag, startPoint x: 560, startPoint y: 182, endPoint x: 563, endPoint y: 226, distance: 44.3
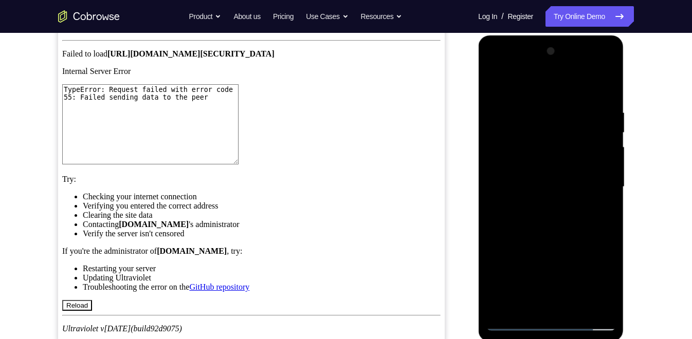
click at [563, 226] on div at bounding box center [551, 187] width 130 height 288
click at [529, 151] on div at bounding box center [551, 187] width 130 height 288
click at [507, 118] on div at bounding box center [551, 187] width 130 height 288
click at [608, 86] on div at bounding box center [551, 187] width 130 height 288
click at [502, 307] on div at bounding box center [551, 187] width 130 height 288
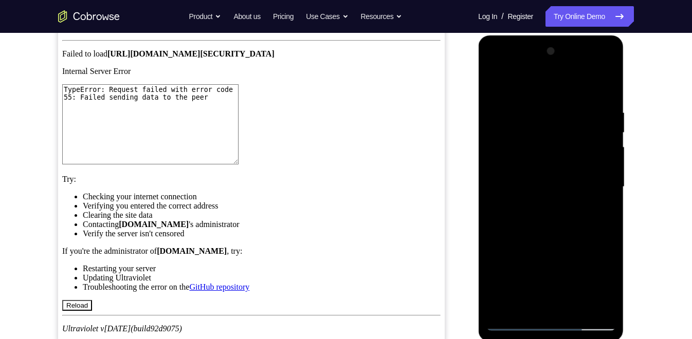
click at [502, 307] on div at bounding box center [551, 187] width 130 height 288
click at [607, 83] on div at bounding box center [551, 187] width 130 height 288
click at [499, 80] on div at bounding box center [551, 187] width 130 height 288
click at [572, 307] on div at bounding box center [551, 187] width 130 height 288
click at [581, 242] on div at bounding box center [551, 187] width 130 height 288
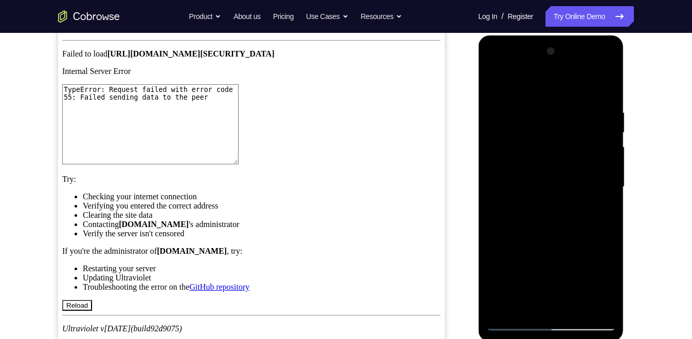
click at [494, 82] on div at bounding box center [551, 187] width 130 height 288
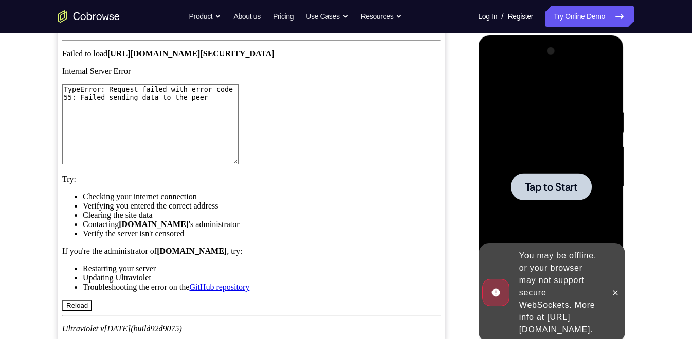
click at [562, 161] on div at bounding box center [551, 187] width 130 height 288
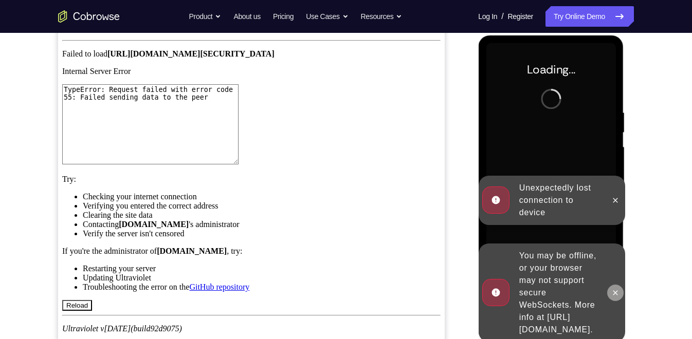
click at [612, 289] on icon at bounding box center [615, 293] width 8 height 8
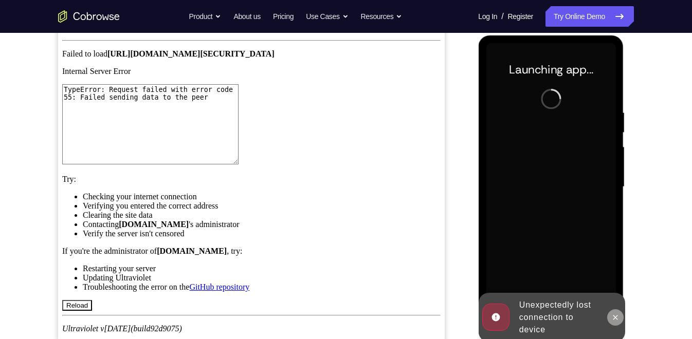
click at [614, 317] on icon at bounding box center [615, 317] width 5 height 5
